Goal: Task Accomplishment & Management: Use online tool/utility

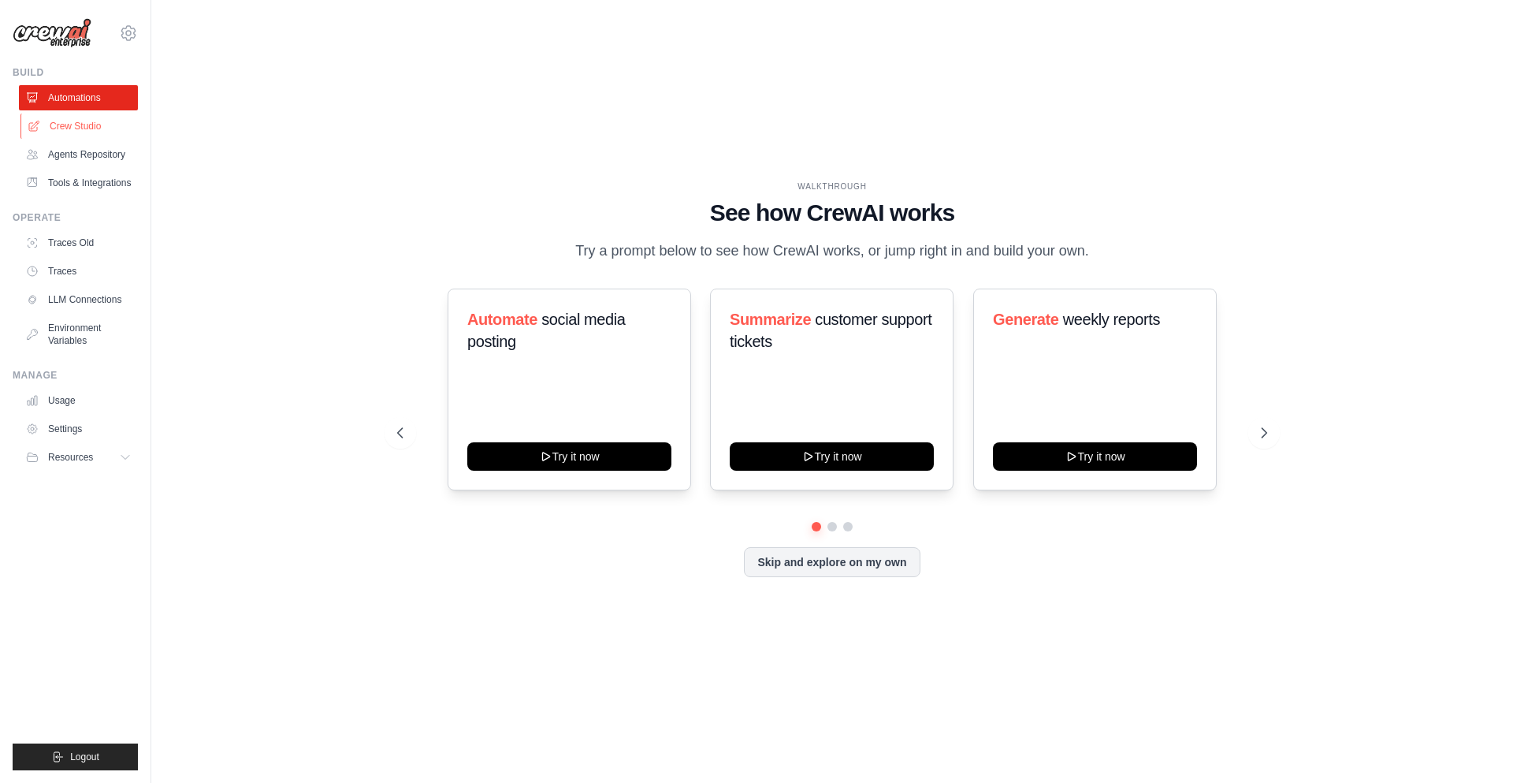
click at [87, 126] on link "Crew Studio" at bounding box center [79, 126] width 119 height 25
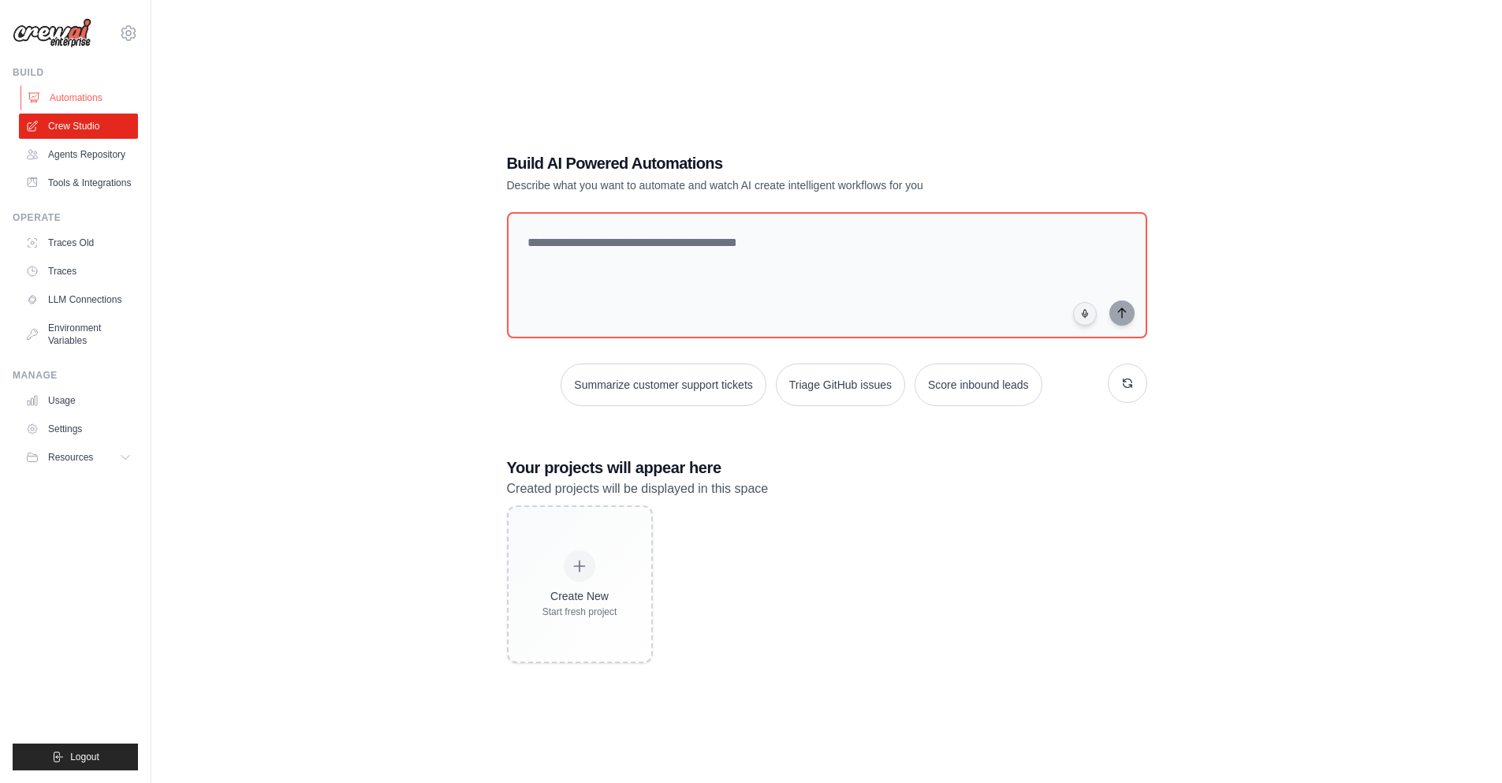
click at [76, 102] on link "Automations" at bounding box center [79, 97] width 119 height 25
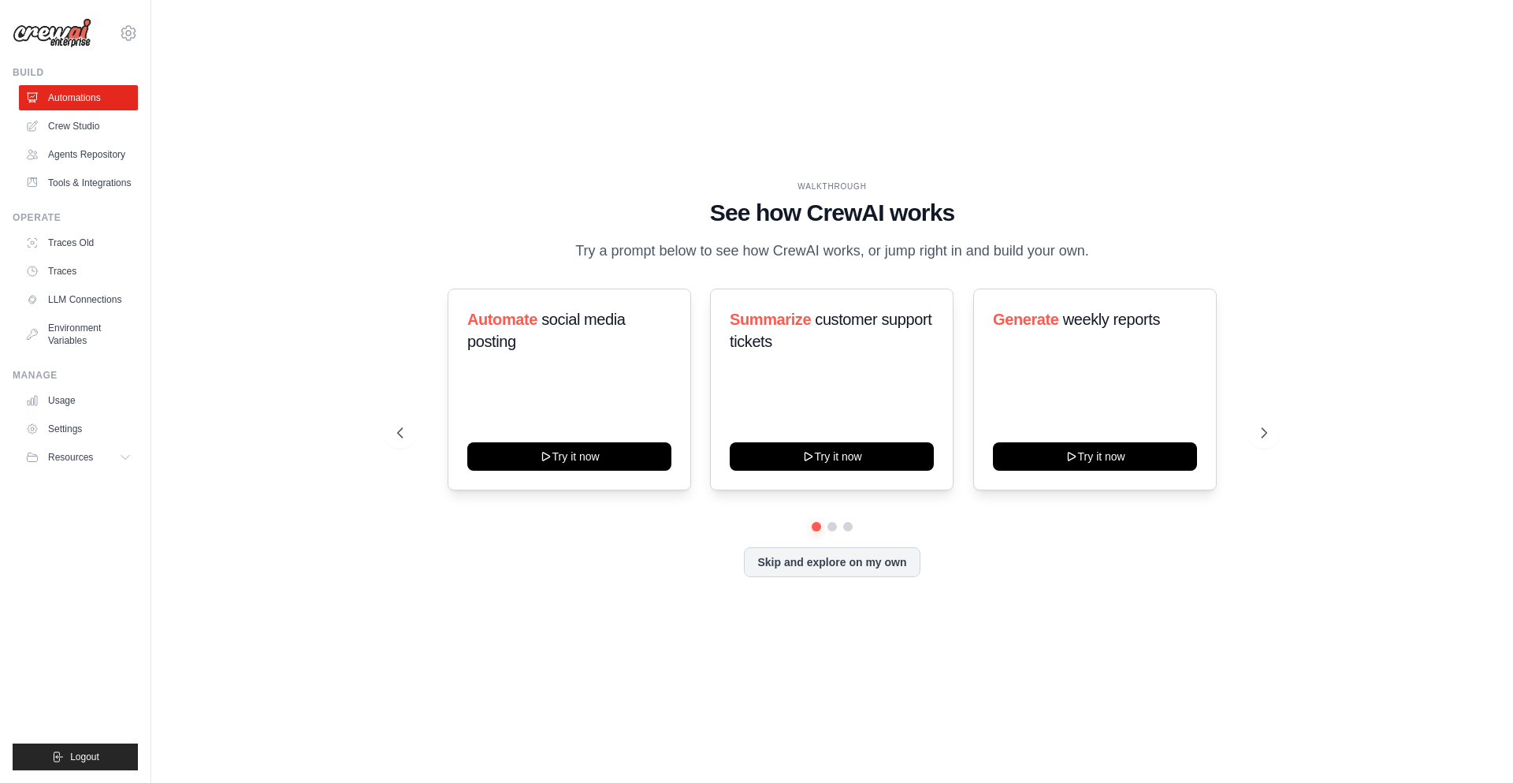
click at [503, 612] on div "WALKTHROUGH See how [PERSON_NAME] works Try a prompt below to see how [PERSON_N…" at bounding box center [833, 391] width 1312 height 751
click at [65, 415] on ul "Usage Settings Resources Documentation Blog" at bounding box center [78, 429] width 119 height 82
click at [67, 420] on link "Settings" at bounding box center [79, 428] width 119 height 25
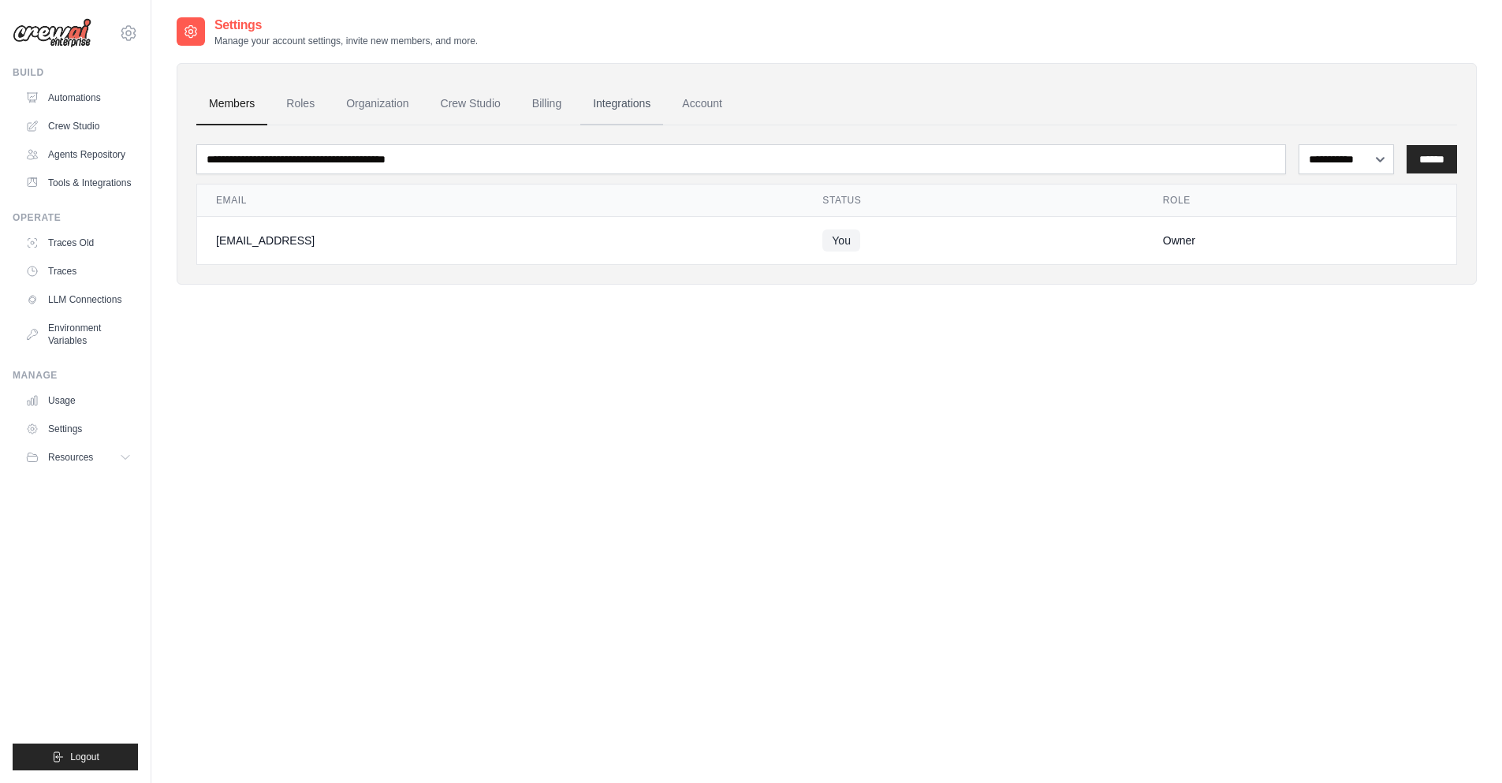
click at [626, 99] on link "Integrations" at bounding box center [621, 104] width 83 height 43
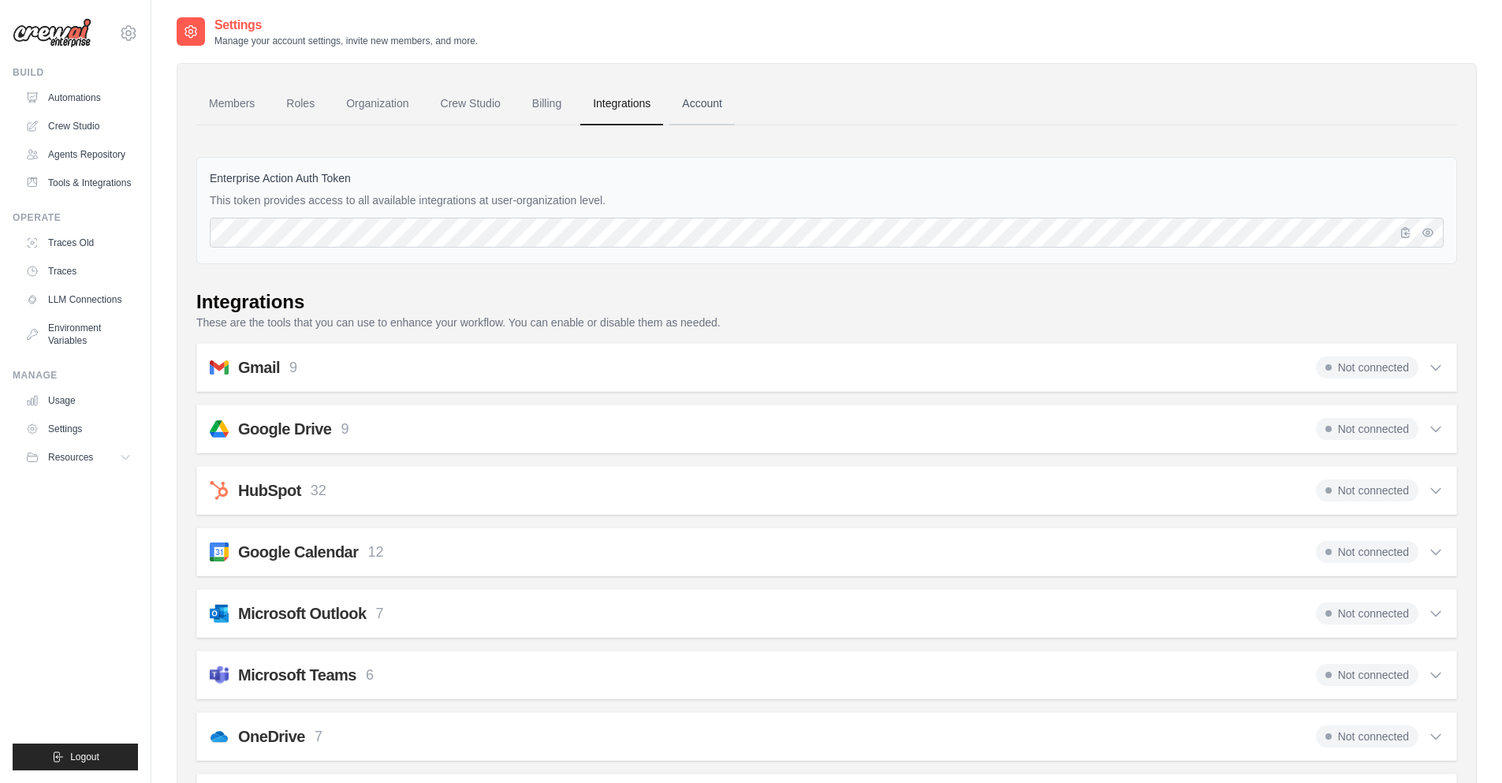
click at [698, 116] on link "Account" at bounding box center [701, 104] width 65 height 43
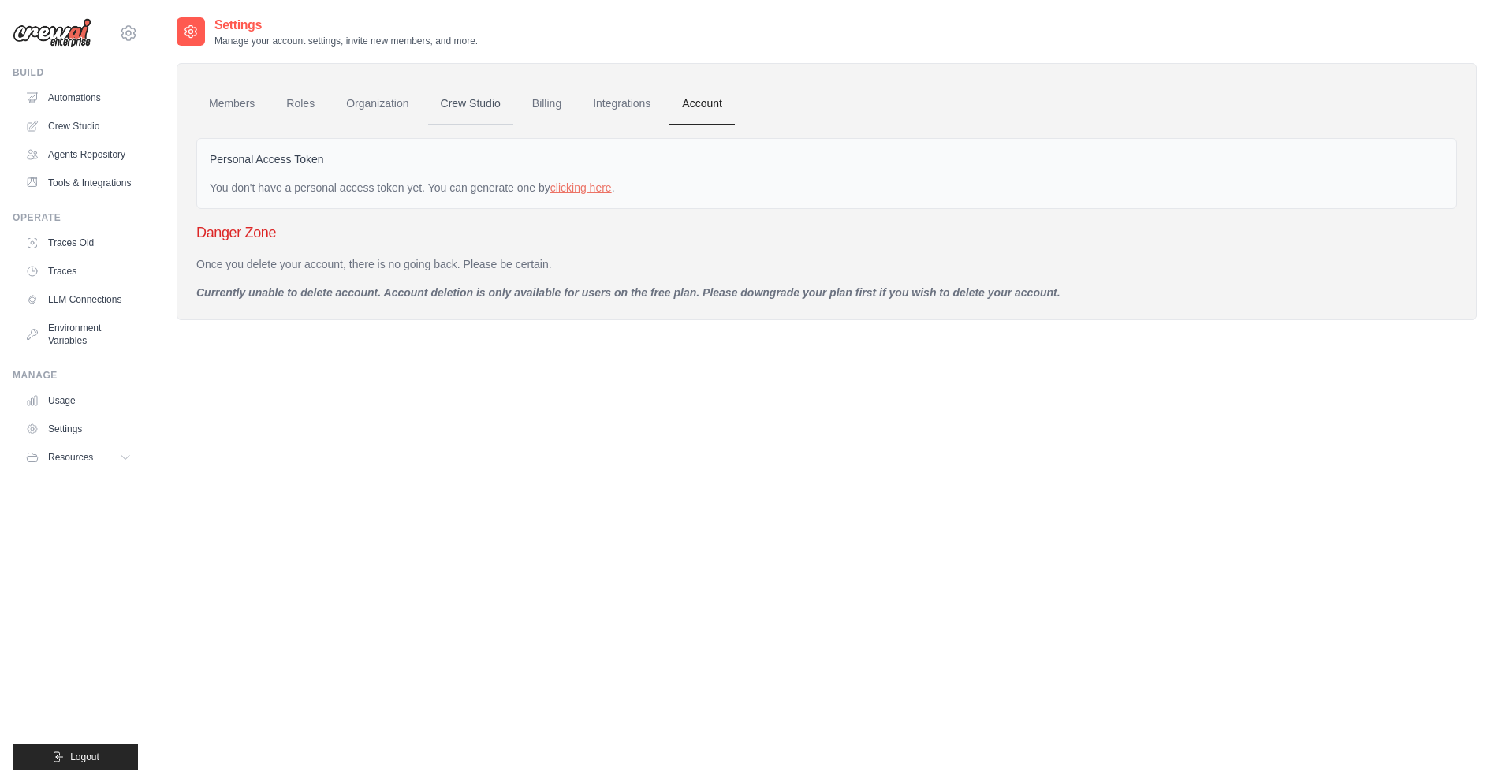
click at [460, 117] on link "Crew Studio" at bounding box center [470, 104] width 85 height 43
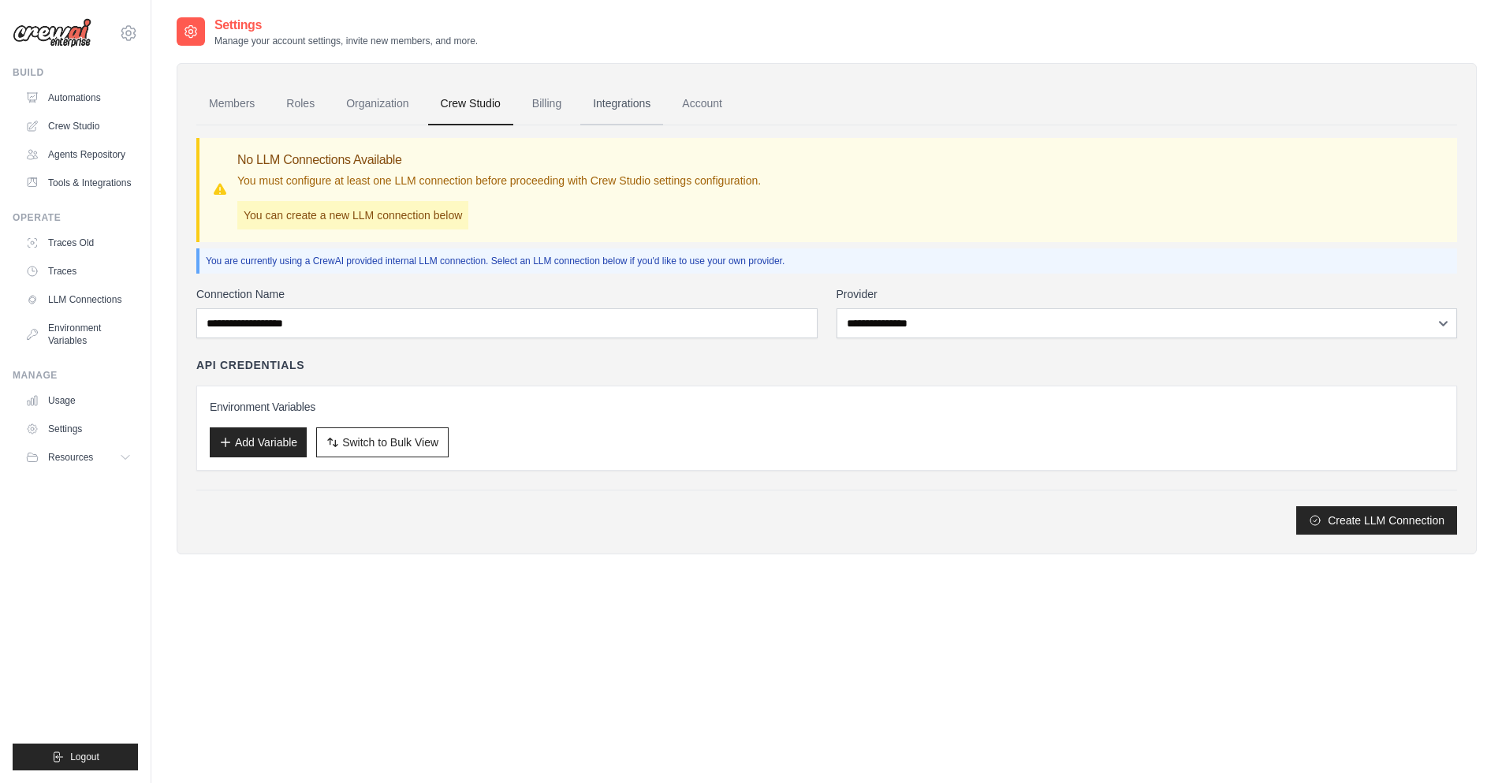
click at [657, 91] on link "Integrations" at bounding box center [621, 104] width 83 height 43
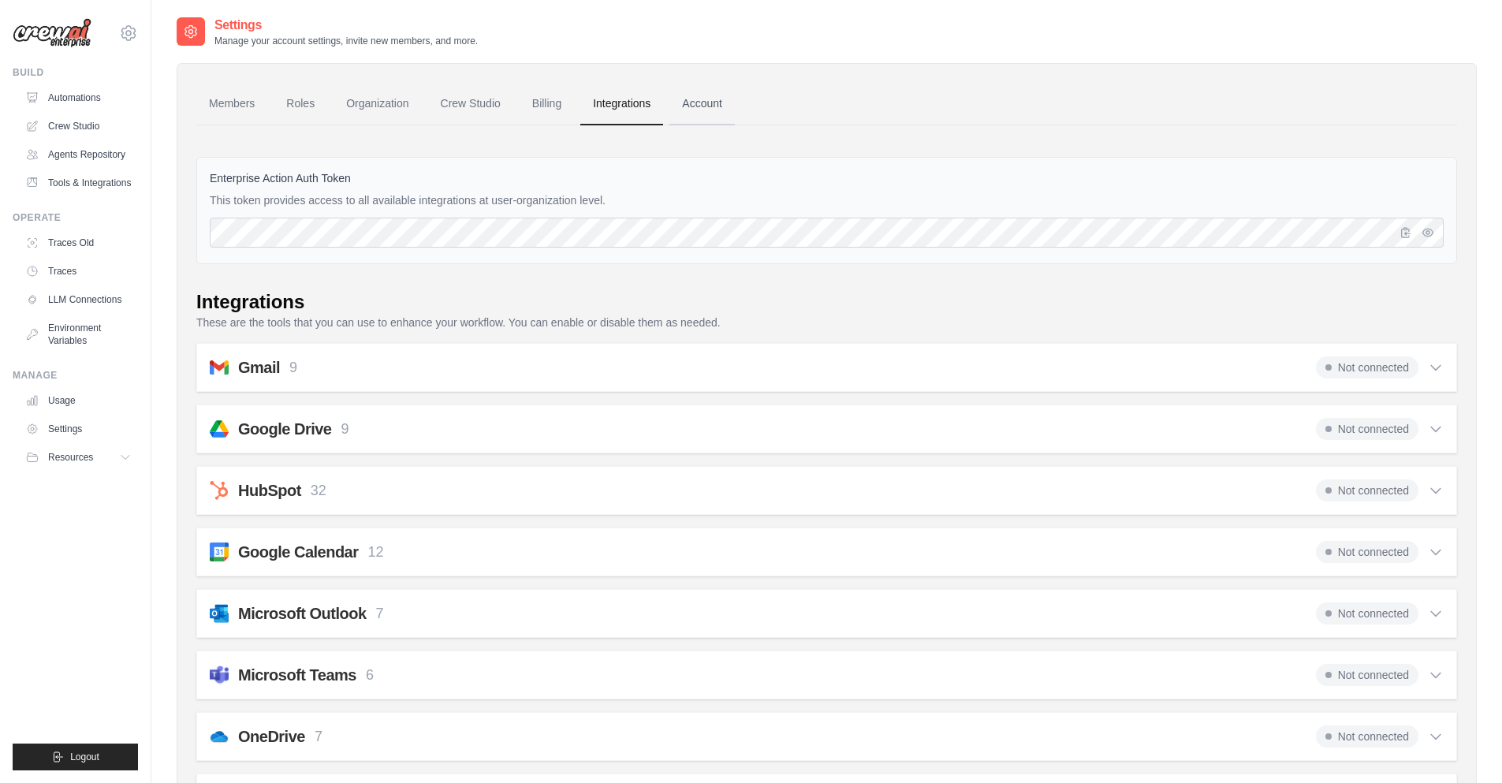
click at [699, 110] on link "Account" at bounding box center [701, 104] width 65 height 43
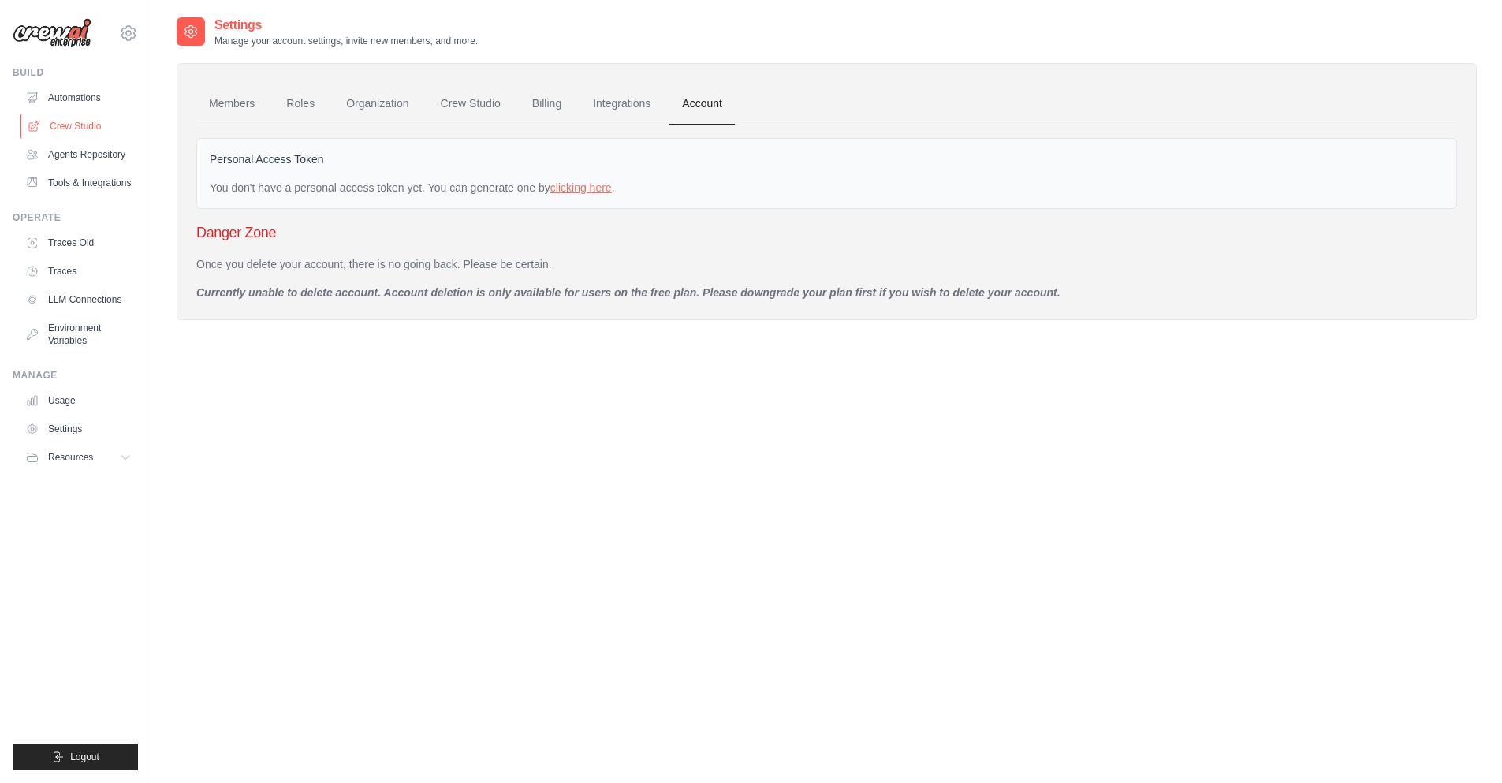
click at [91, 116] on link "Crew Studio" at bounding box center [79, 126] width 119 height 25
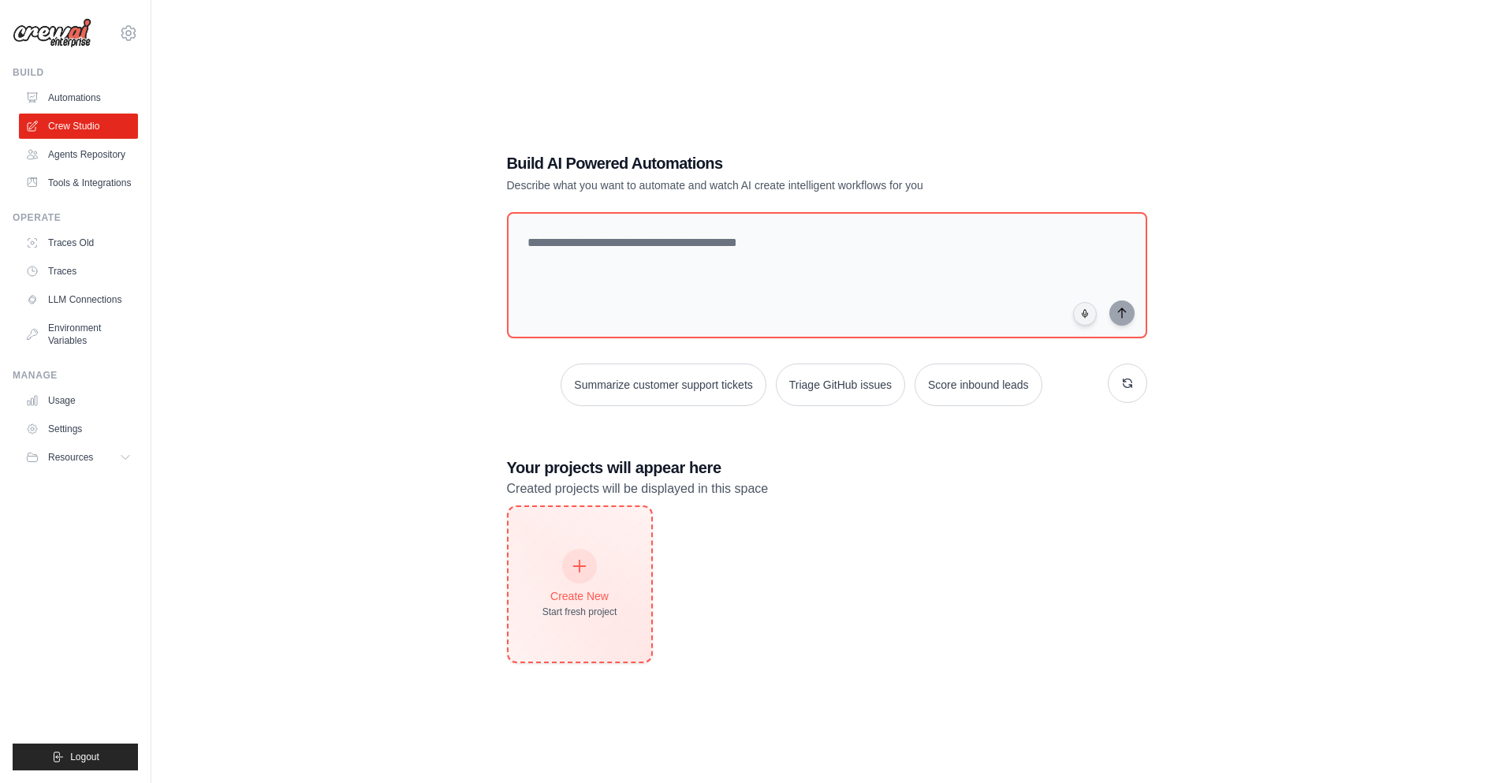
click at [628, 571] on div "Create New Start fresh project" at bounding box center [579, 584] width 143 height 154
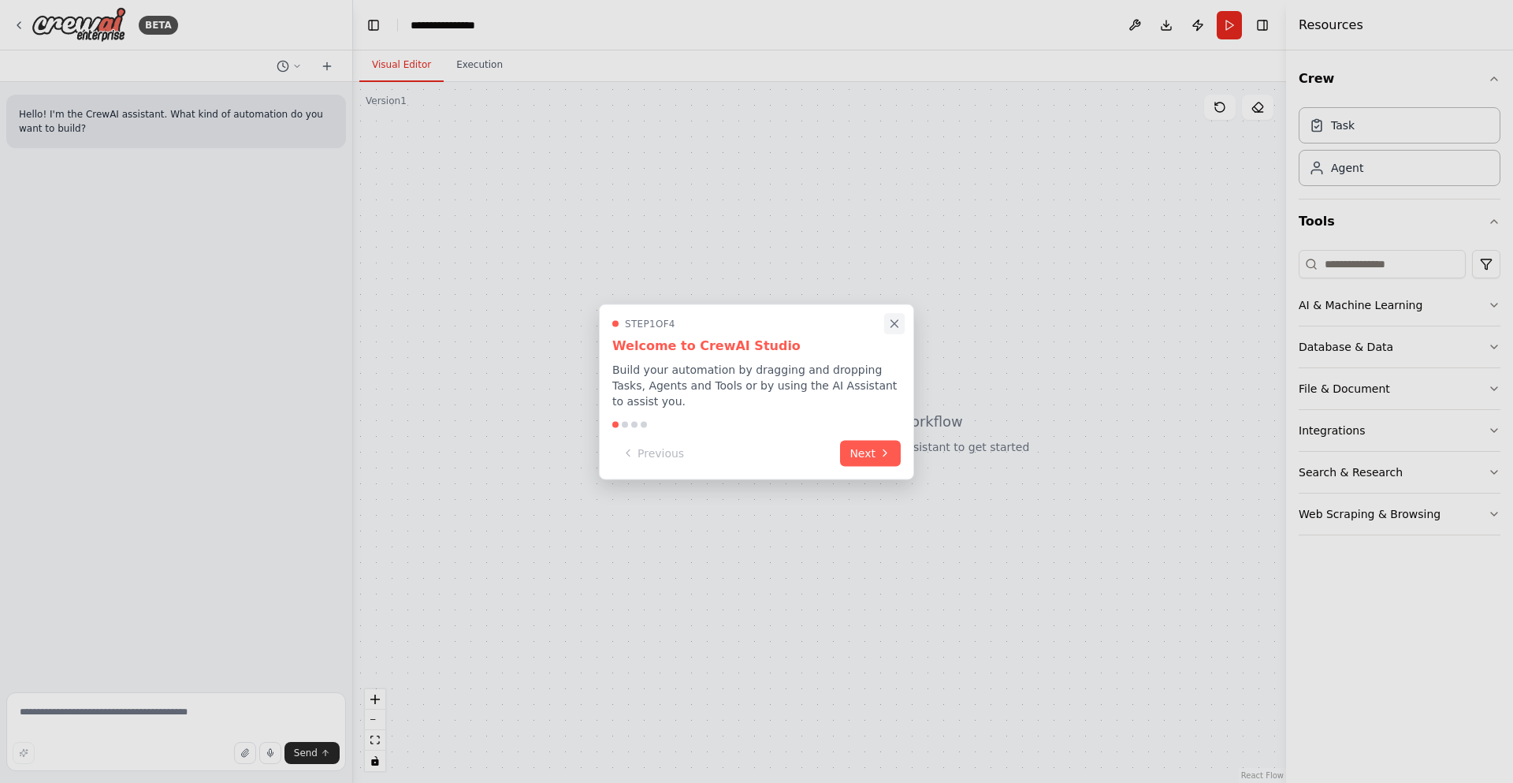
click at [887, 333] on button "Close walkthrough" at bounding box center [894, 323] width 20 height 20
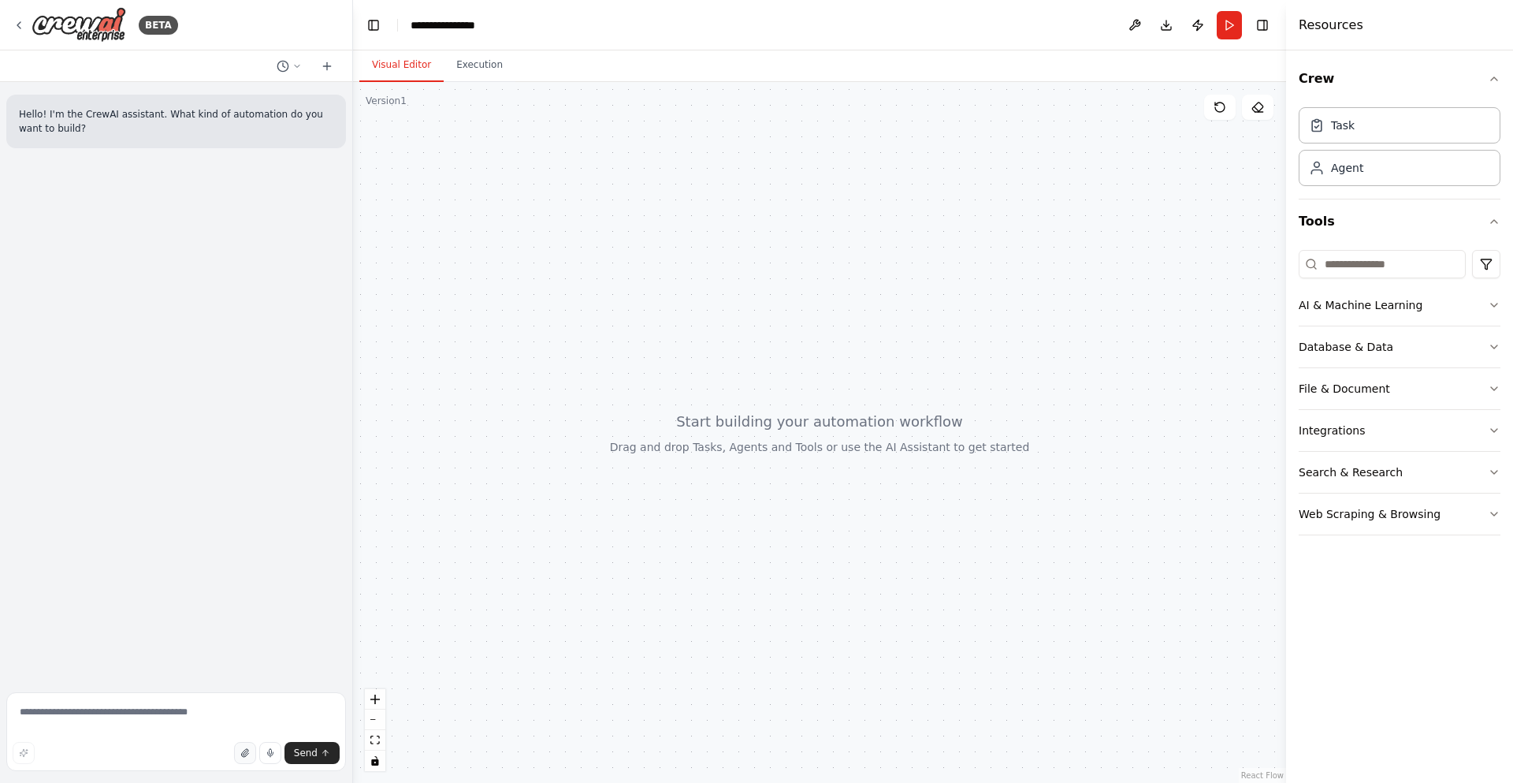
click at [250, 756] on icon "button" at bounding box center [244, 752] width 9 height 9
click at [329, 64] on icon at bounding box center [327, 66] width 13 height 13
